Goal: Transaction & Acquisition: Purchase product/service

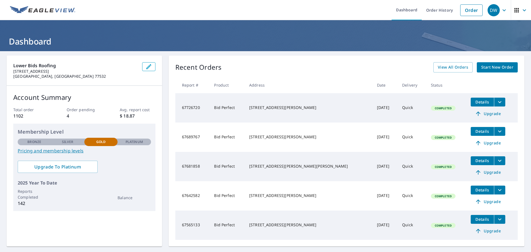
click at [489, 65] on span "Start New Order" at bounding box center [498, 67] width 32 height 7
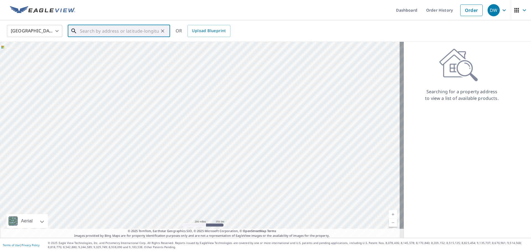
paste input "5915 [PERSON_NAME] Wy"
click at [127, 51] on p "[GEOGRAPHIC_DATA]" at bounding box center [122, 53] width 87 height 6
type input "[STREET_ADDRESS][PERSON_NAME]"
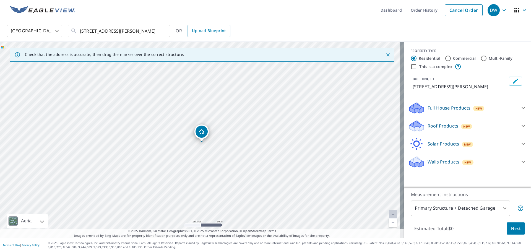
drag, startPoint x: 199, startPoint y: 130, endPoint x: 201, endPoint y: 132, distance: 3.0
click at [451, 128] on p "Roof Products" at bounding box center [443, 126] width 31 height 7
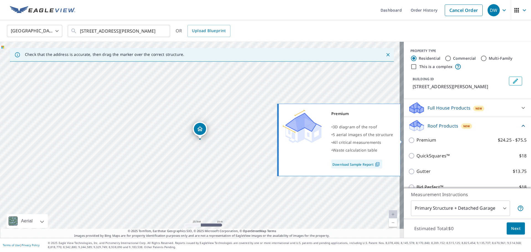
click at [443, 139] on label "Premium $24.25 - $75.5" at bounding box center [472, 140] width 110 height 7
click at [417, 139] on input "Premium $24.25 - $75.5" at bounding box center [413, 140] width 8 height 7
checkbox input "true"
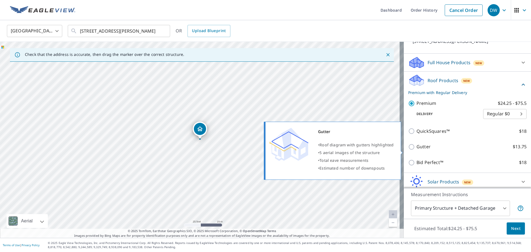
scroll to position [66, 0]
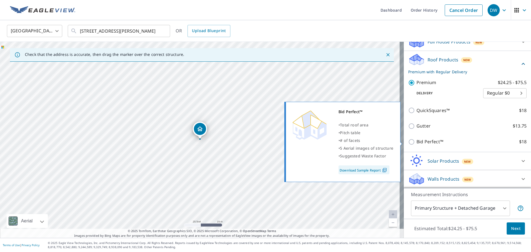
click at [439, 143] on p "Bid Perfect™" at bounding box center [430, 141] width 27 height 7
click at [417, 143] on input "Bid Perfect™ $18" at bounding box center [413, 142] width 8 height 7
checkbox input "true"
checkbox input "false"
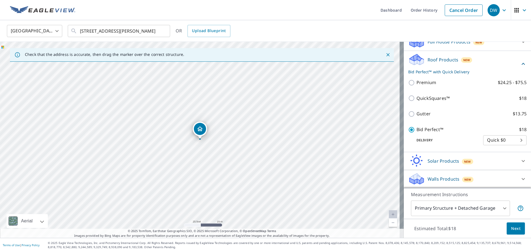
click at [512, 231] on span "Next" at bounding box center [515, 228] width 9 height 7
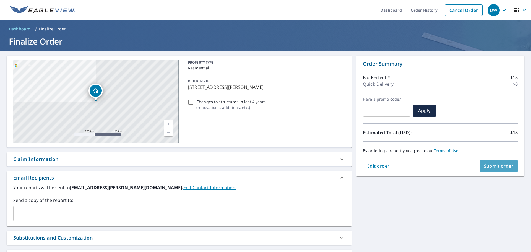
click at [490, 167] on span "Submit order" at bounding box center [499, 166] width 30 height 6
